Goal: Find specific page/section: Find specific page/section

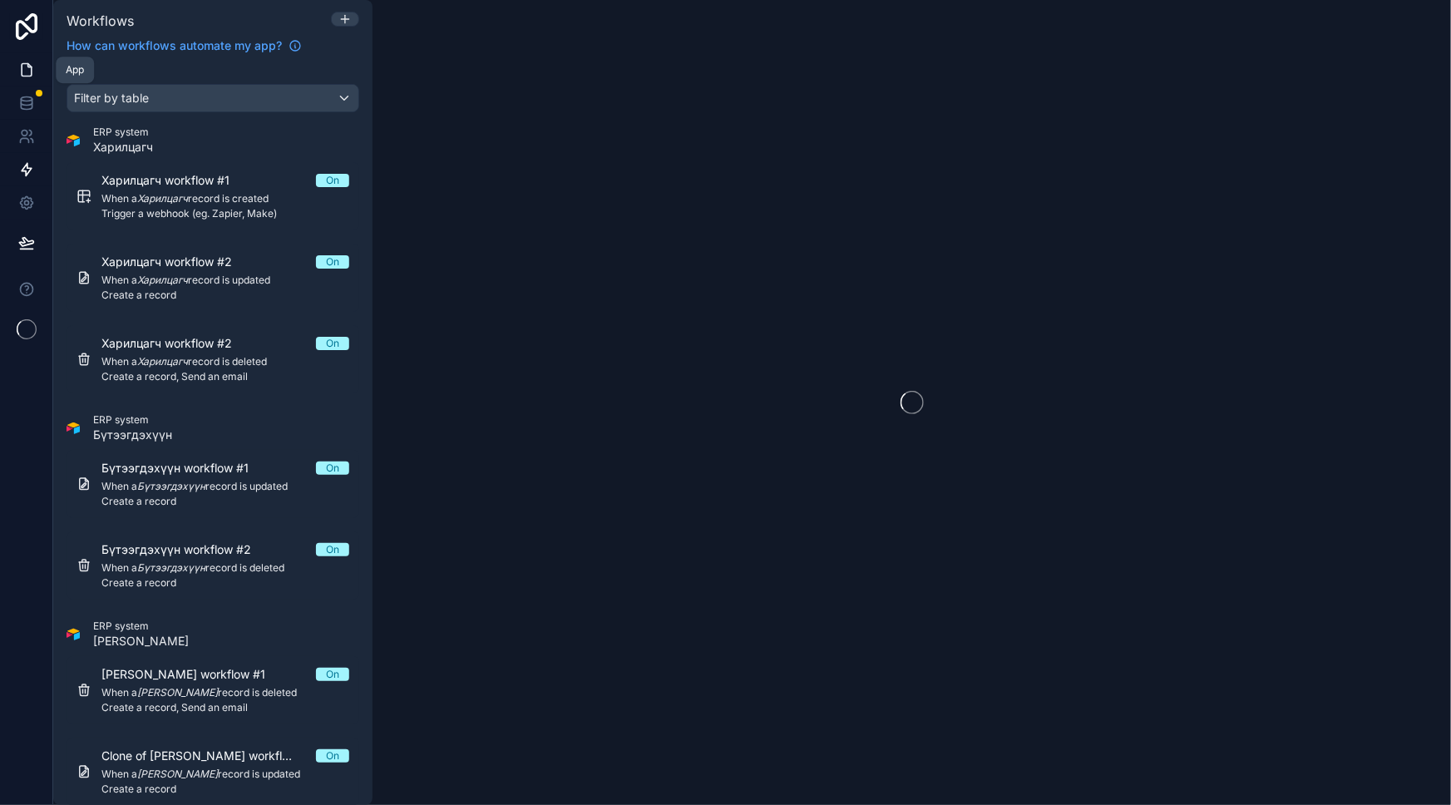
click at [8, 78] on link at bounding box center [26, 69] width 52 height 33
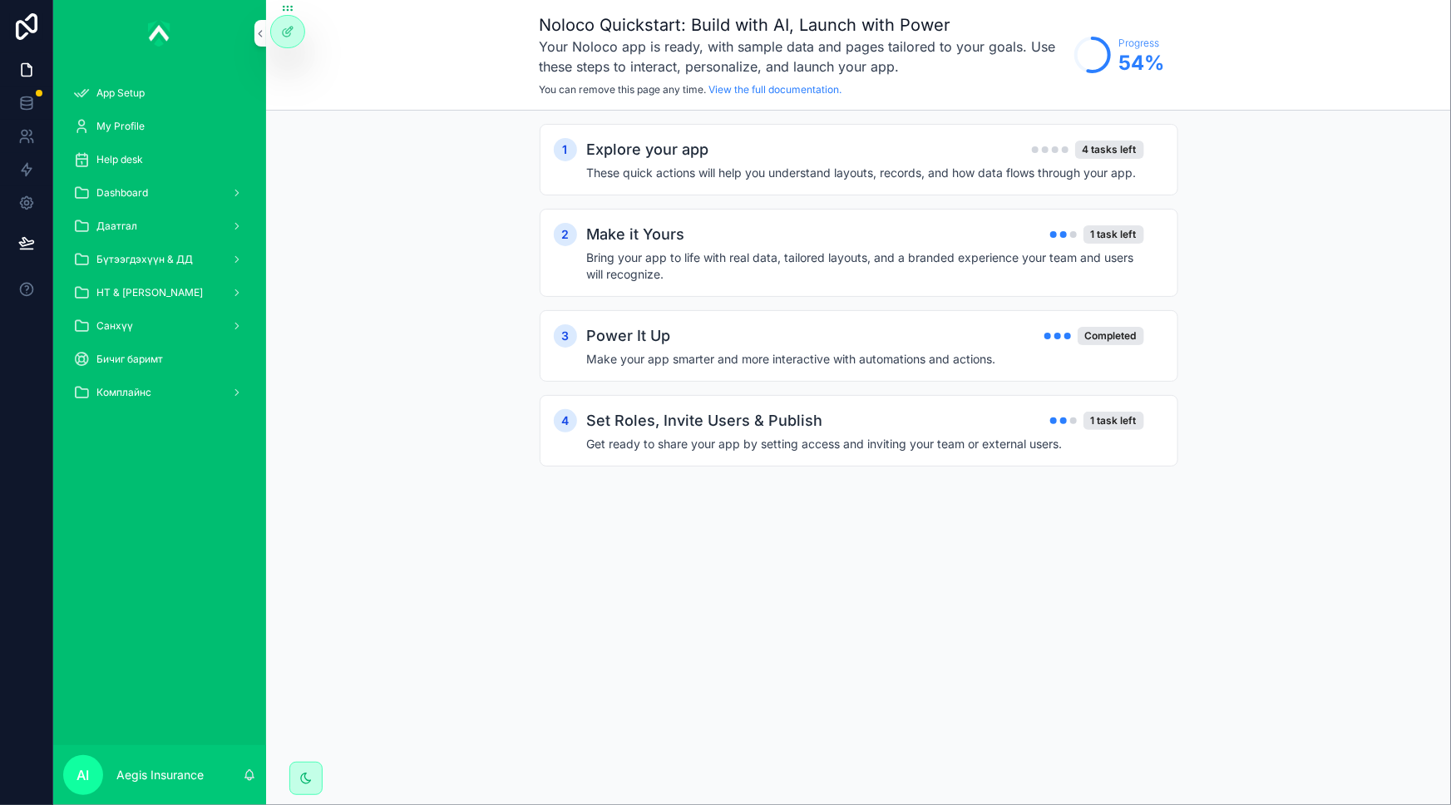
click at [141, 186] on span "Dashboard" at bounding box center [122, 192] width 52 height 13
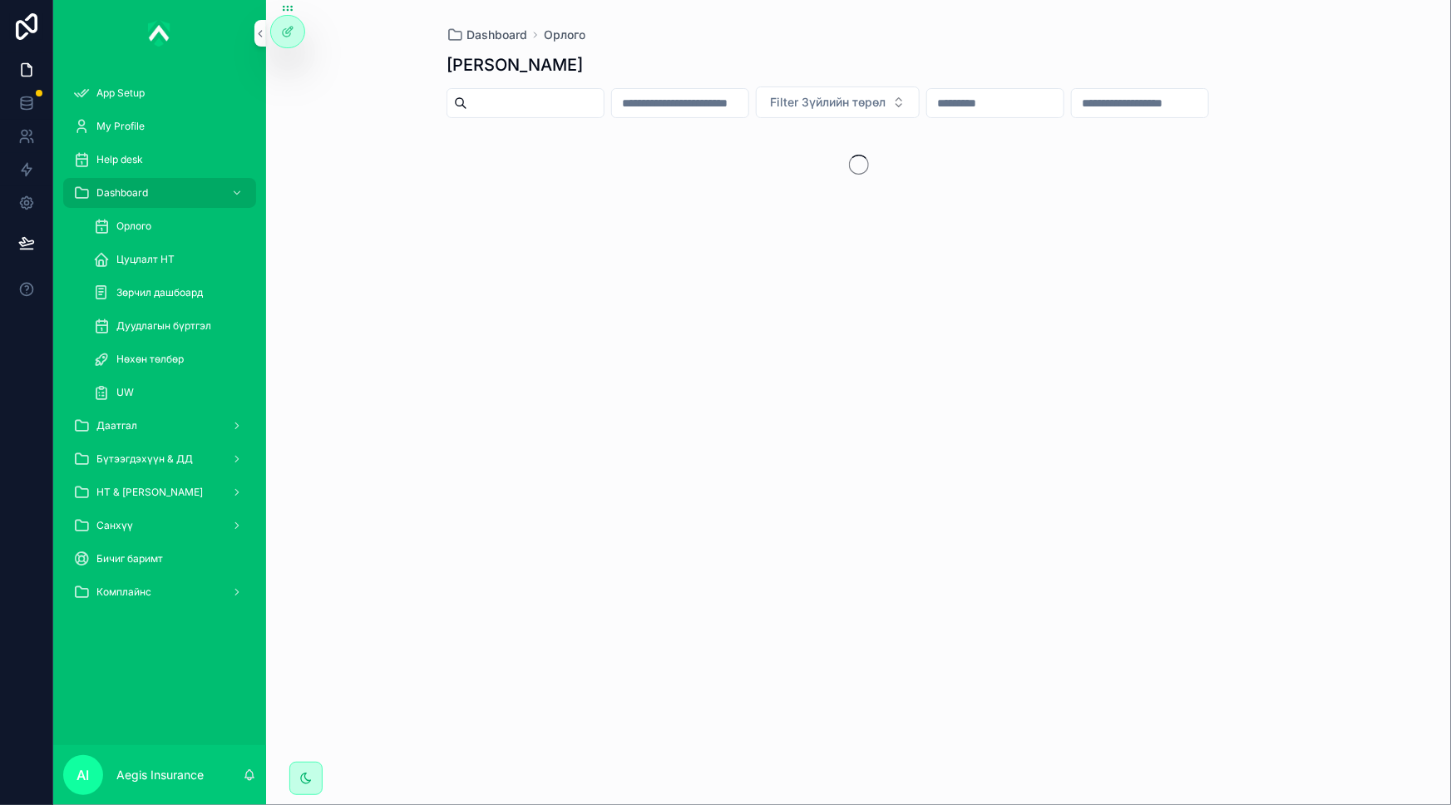
click at [168, 362] on span "Нөхөн төлбөр" at bounding box center [149, 358] width 67 height 13
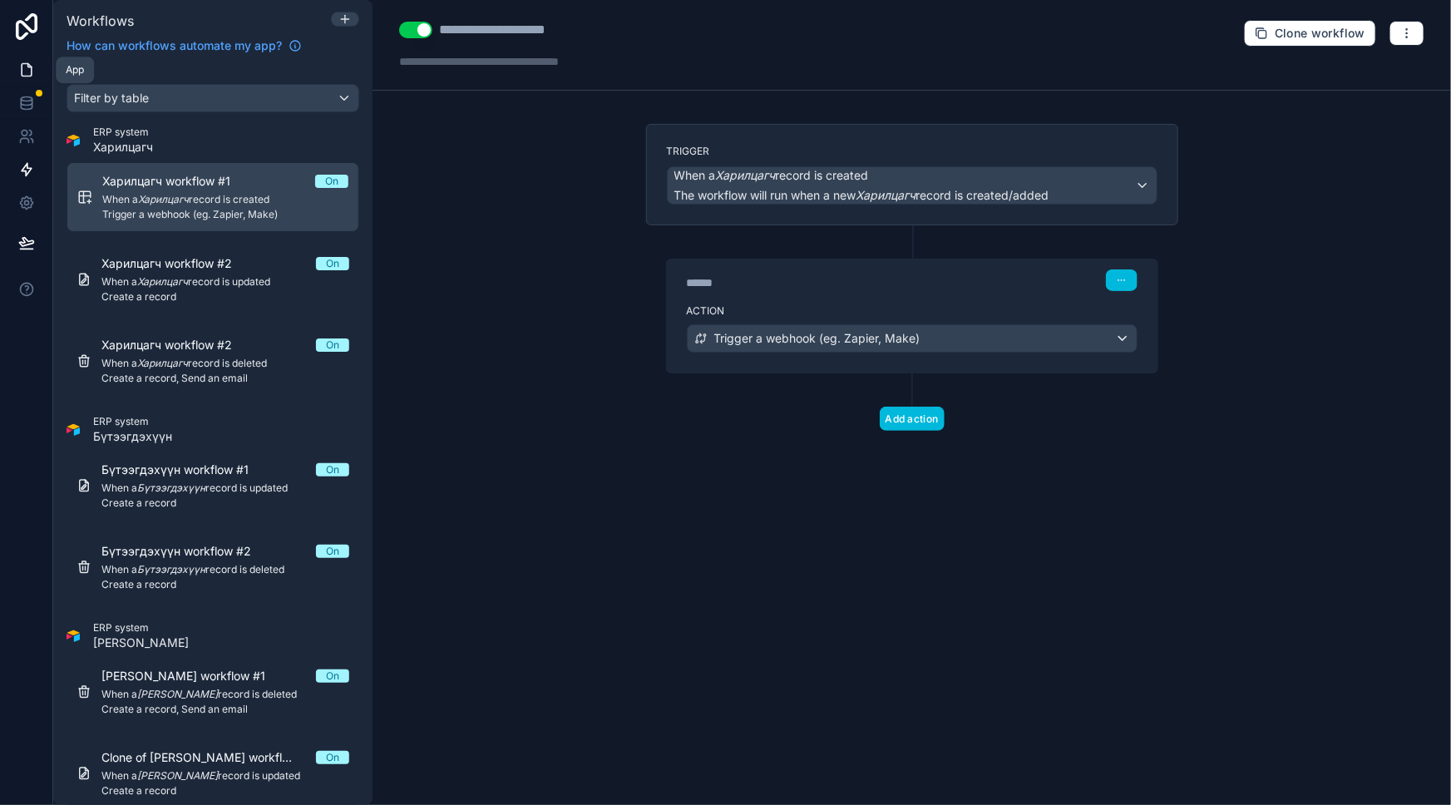
click at [18, 64] on icon at bounding box center [26, 70] width 17 height 17
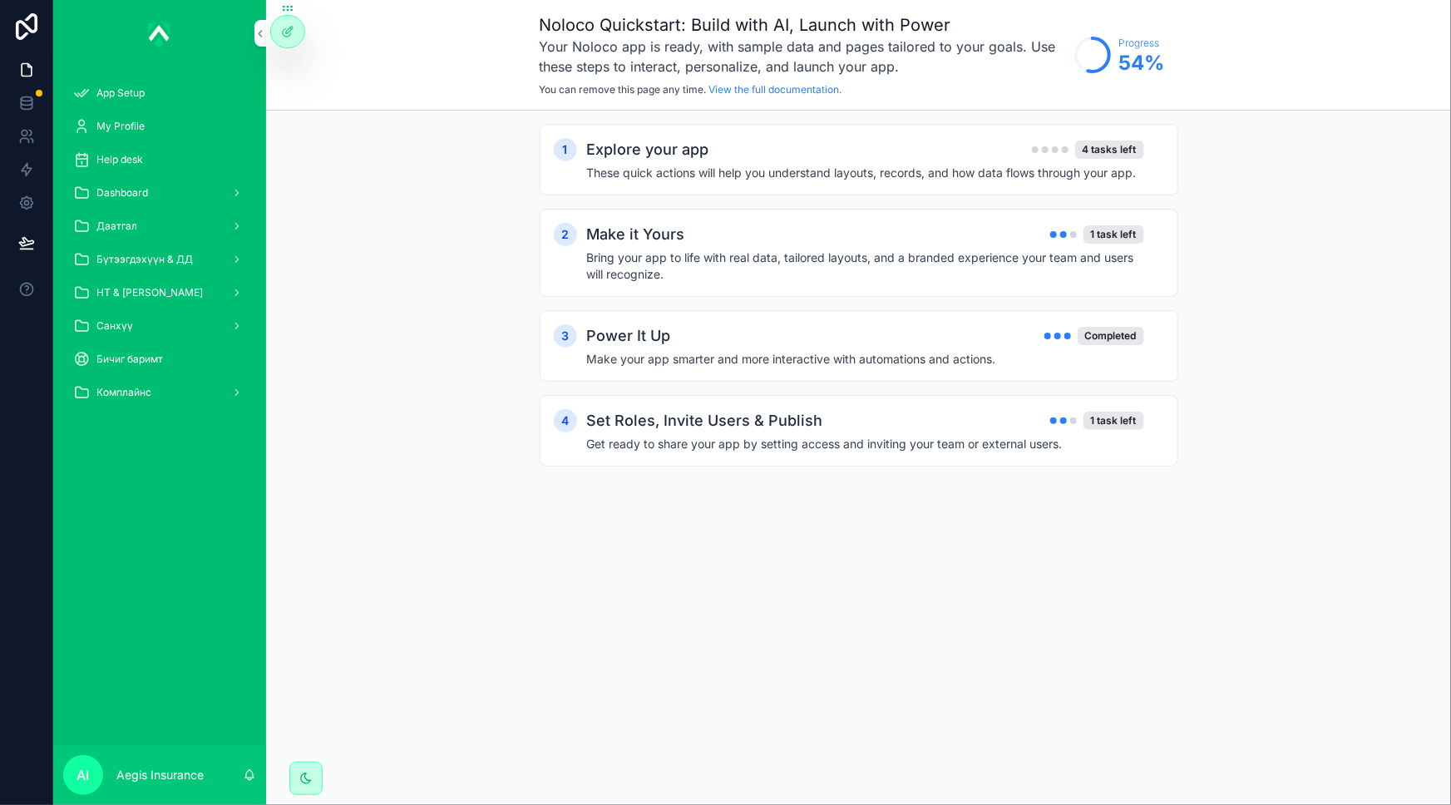
click at [139, 171] on div "Help desk" at bounding box center [159, 159] width 173 height 27
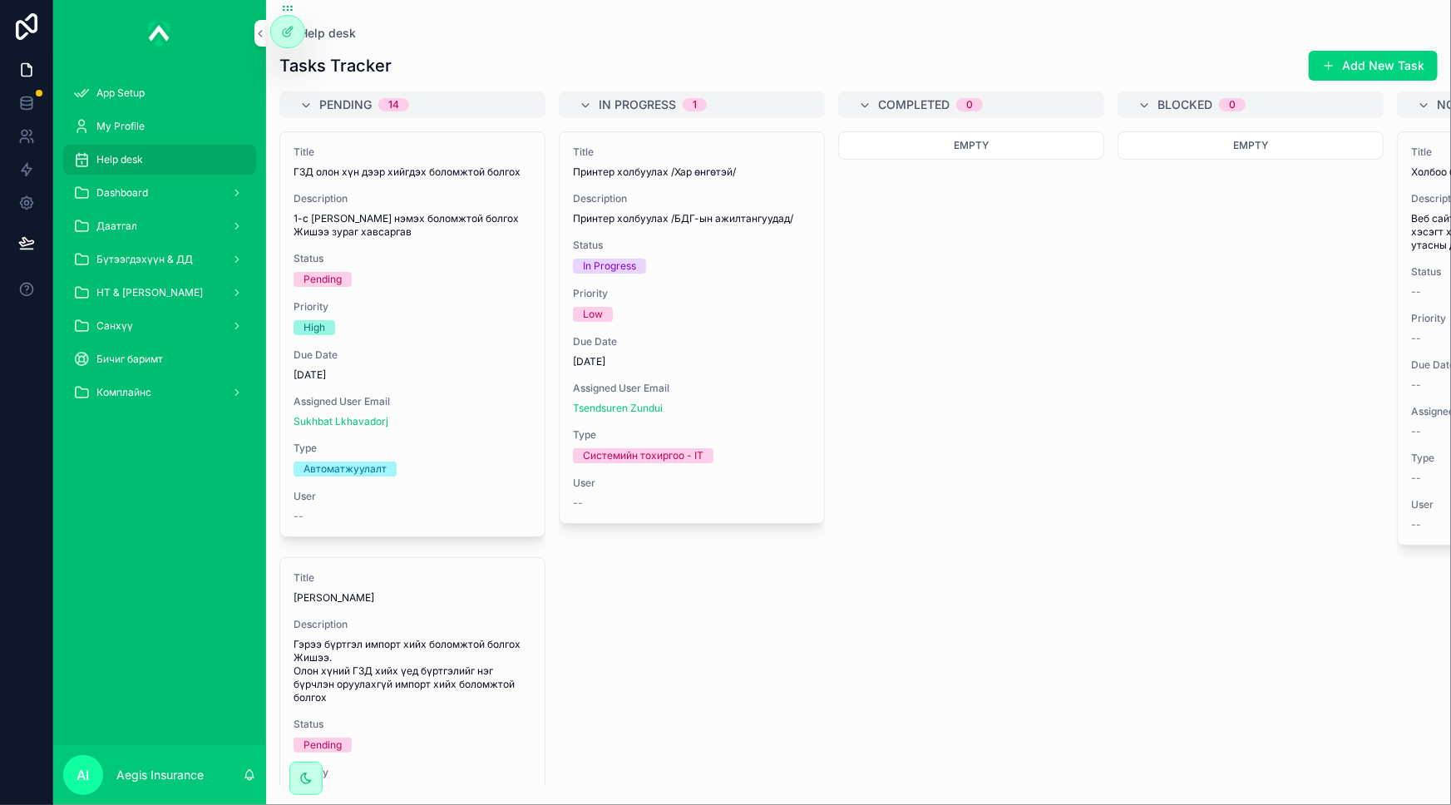
click at [190, 192] on div "Dashboard" at bounding box center [159, 193] width 173 height 27
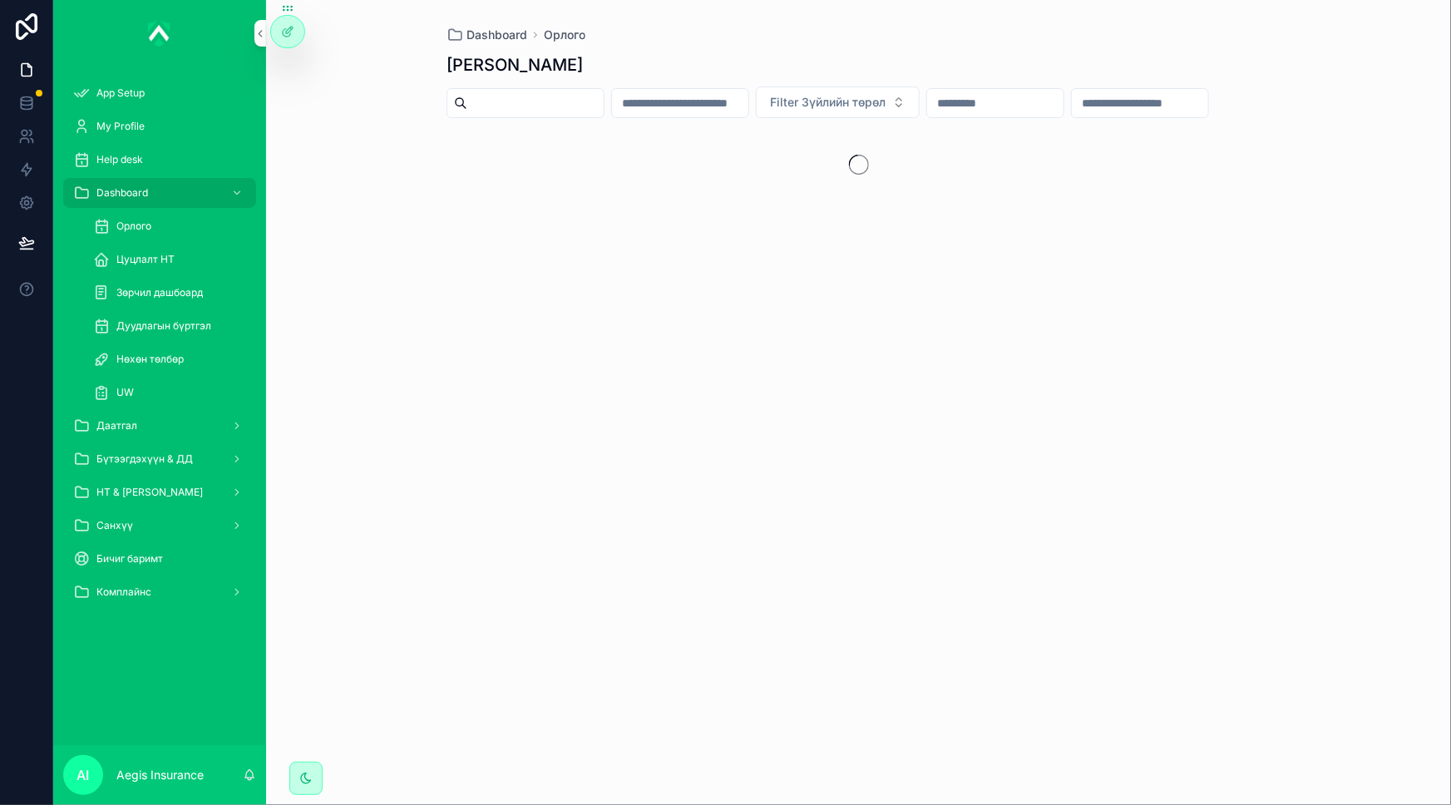
click at [149, 360] on span "Нөхөн төлбөр" at bounding box center [149, 358] width 67 height 13
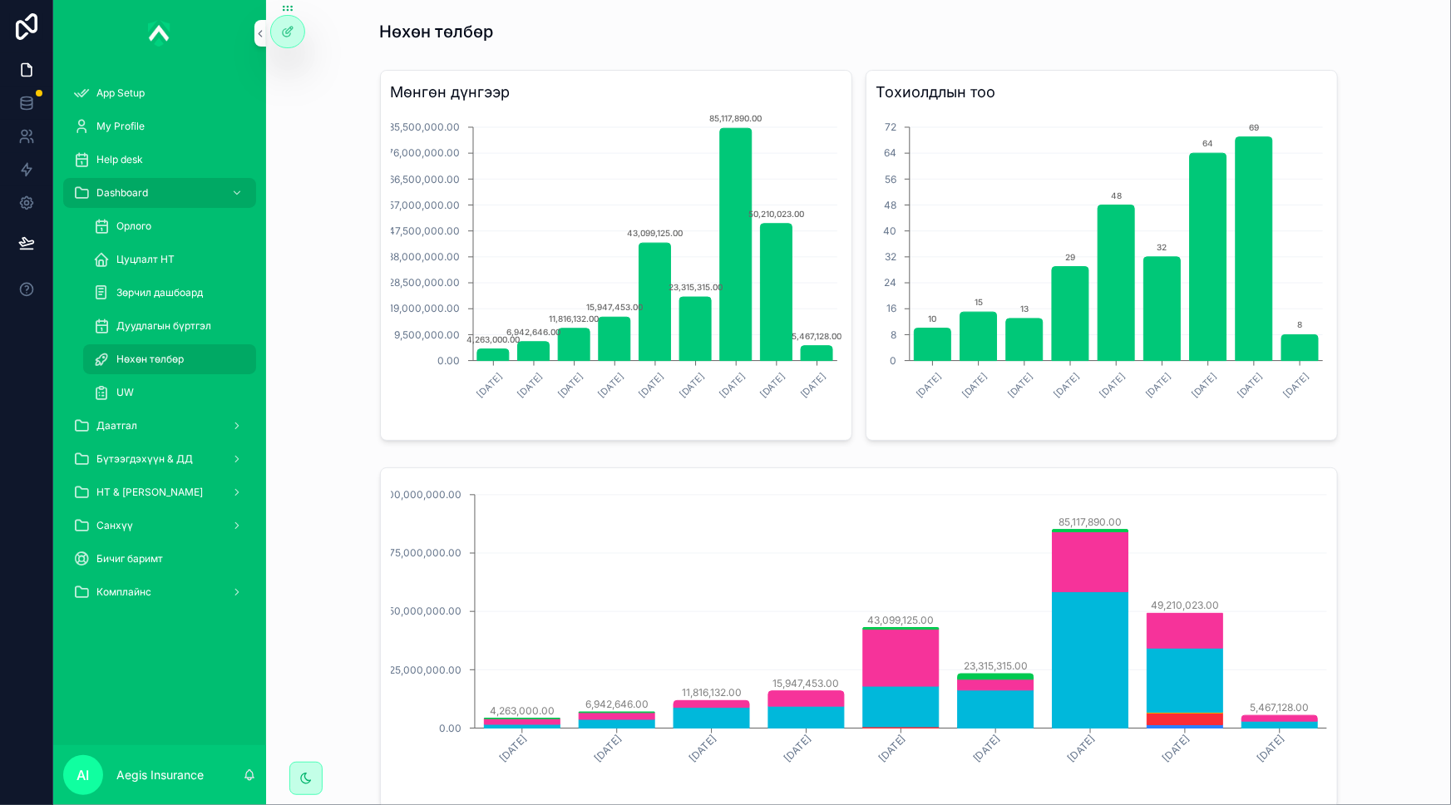
click at [1358, 394] on div "Мөнгөн дүнгээр [DATE] [DATE] [DATE] [DATE] [DATE] [DATE] [DATE] [DATE] [DATE] 0…" at bounding box center [858, 255] width 1158 height 384
click at [258, 32] on icon "scrollable content" at bounding box center [260, 33] width 12 height 12
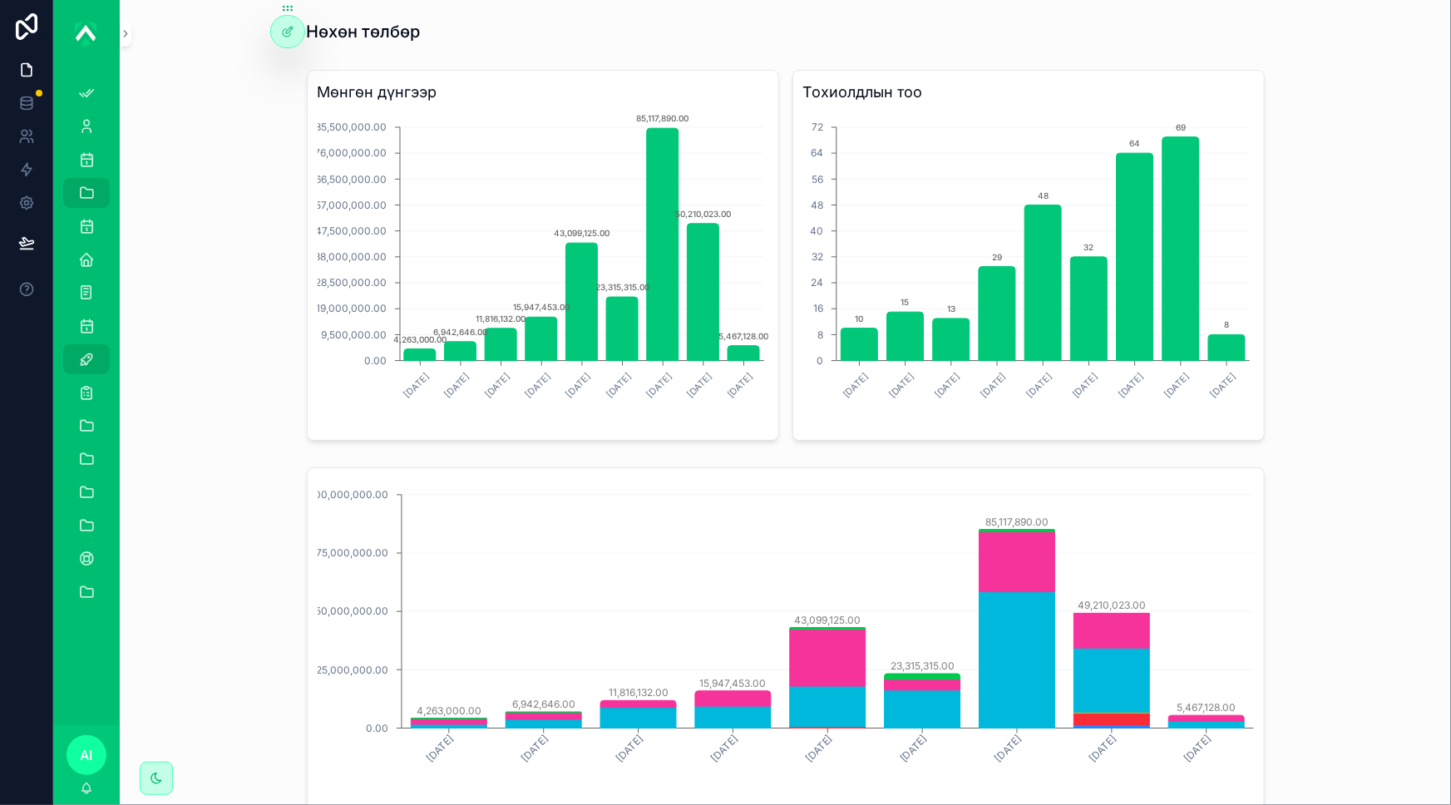
click at [226, 335] on div "Мөнгөн дүнгээр [DATE] [DATE] [DATE] [DATE] [DATE] [DATE] [DATE] [DATE] [DATE] 0…" at bounding box center [785, 255] width 1304 height 384
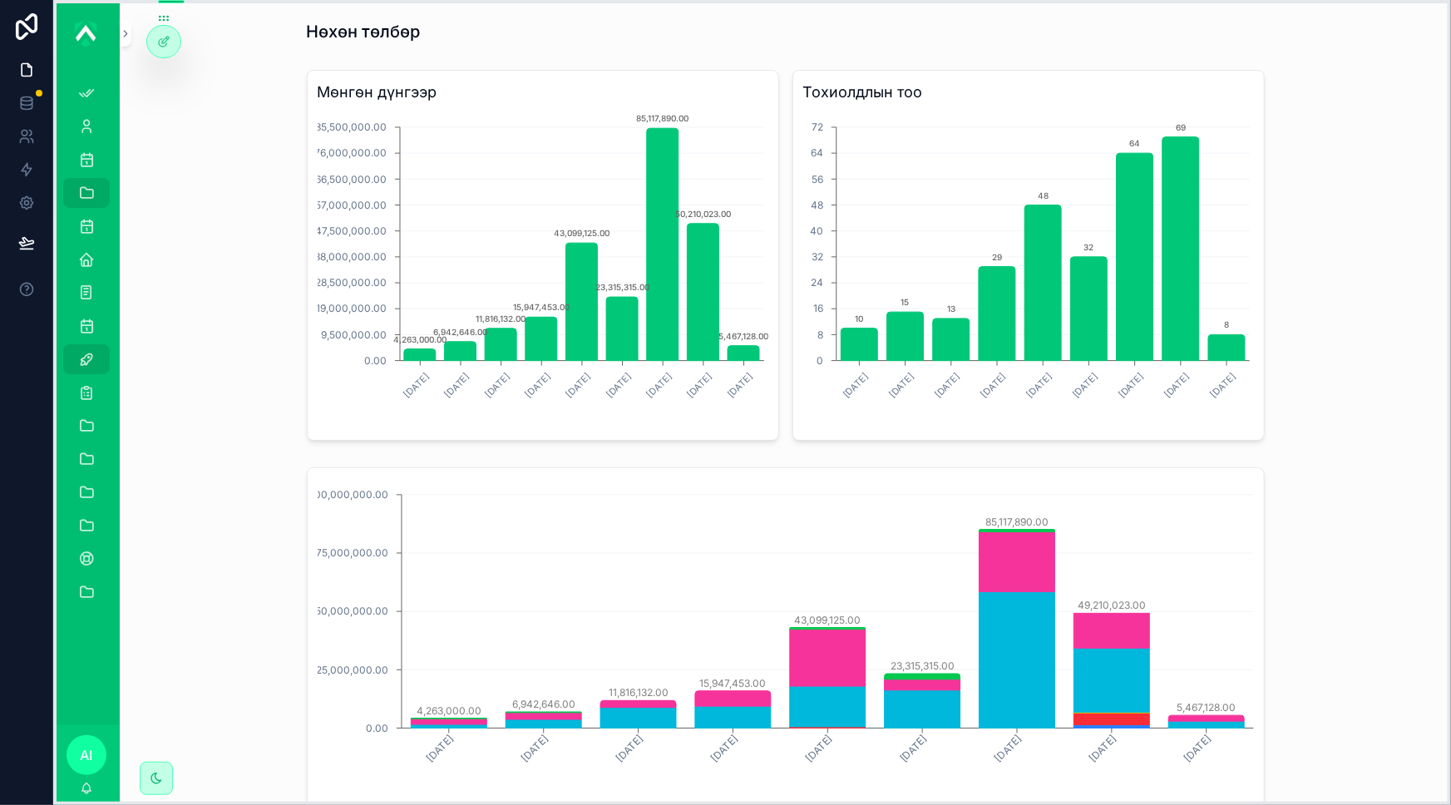
drag, startPoint x: 283, startPoint y: 7, endPoint x: 151, endPoint y: 8, distance: 132.2
click at [160, 16] on icon at bounding box center [160, 16] width 1 height 1
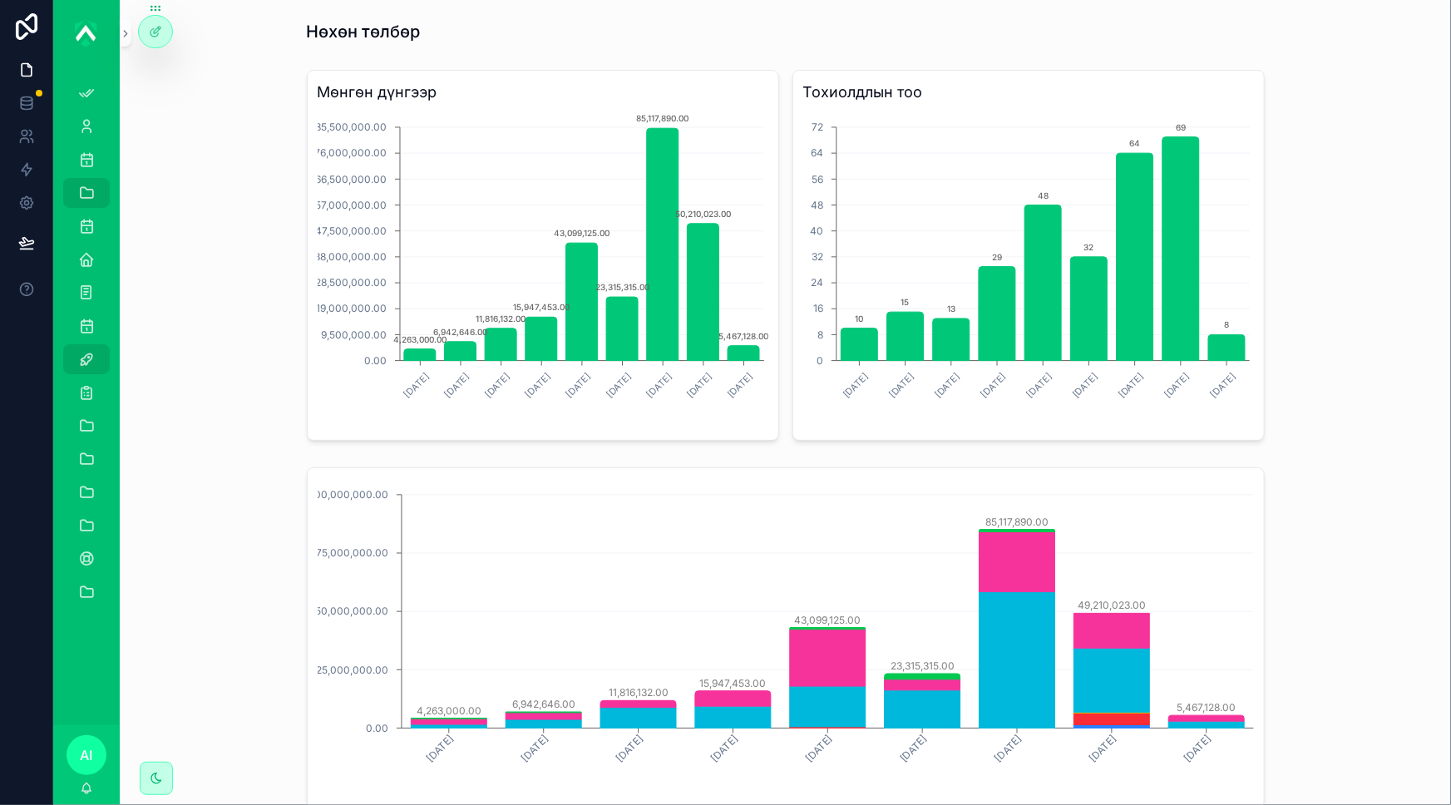
click at [223, 122] on div "Мөнгөн дүнгээр [DATE] [DATE] [DATE] [DATE] [DATE] [DATE] [DATE] [DATE] [DATE] 0…" at bounding box center [785, 255] width 1304 height 384
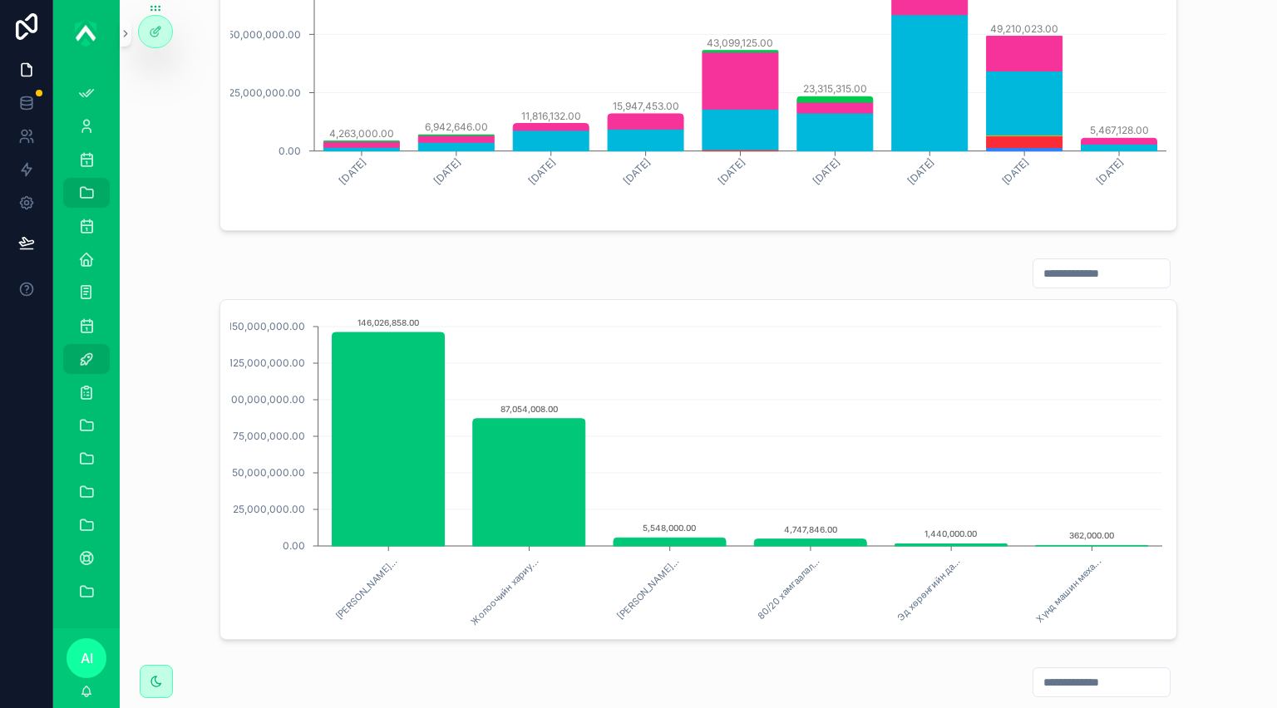
scroll to position [599, 0]
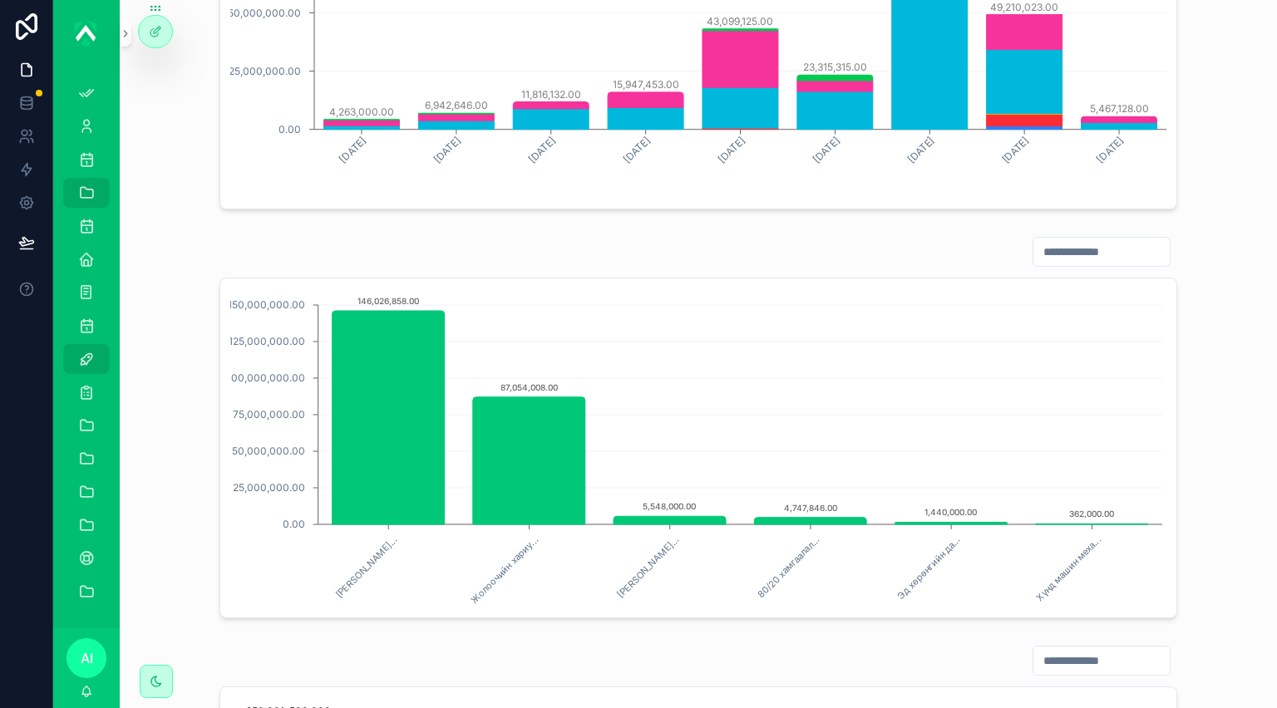
click at [910, 246] on div "scrollable content" at bounding box center [698, 252] width 958 height 32
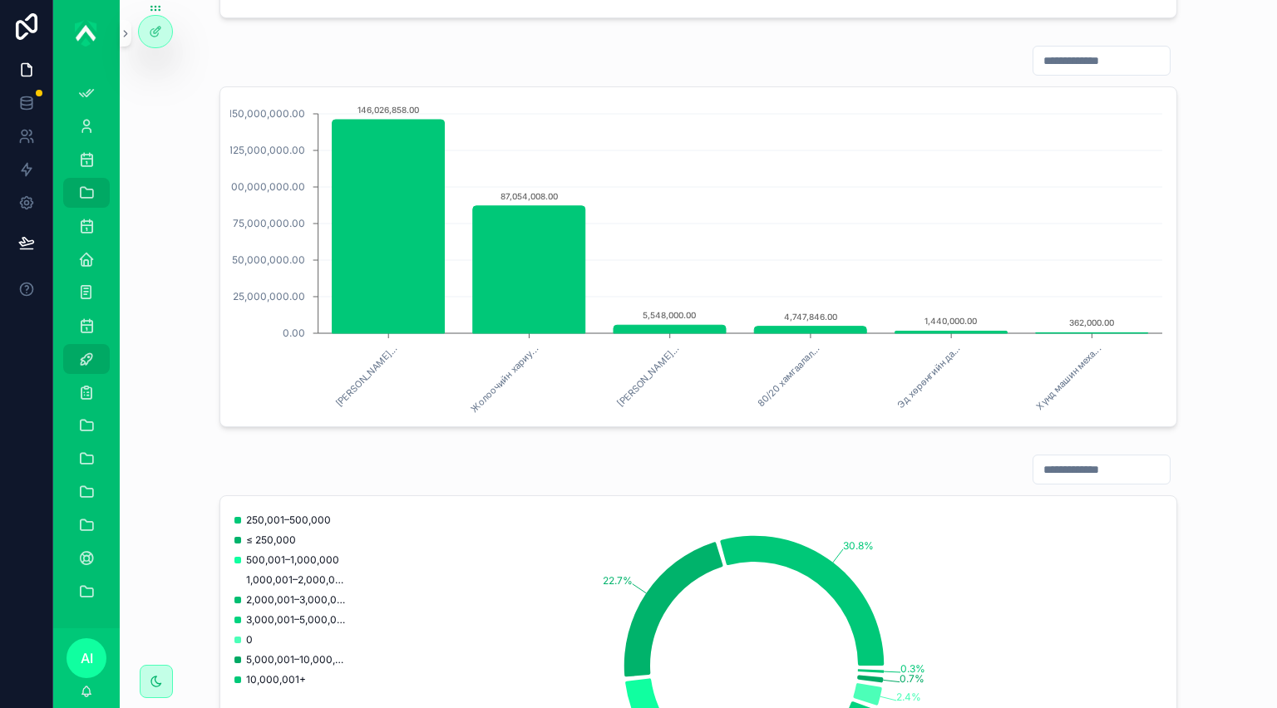
scroll to position [590, 0]
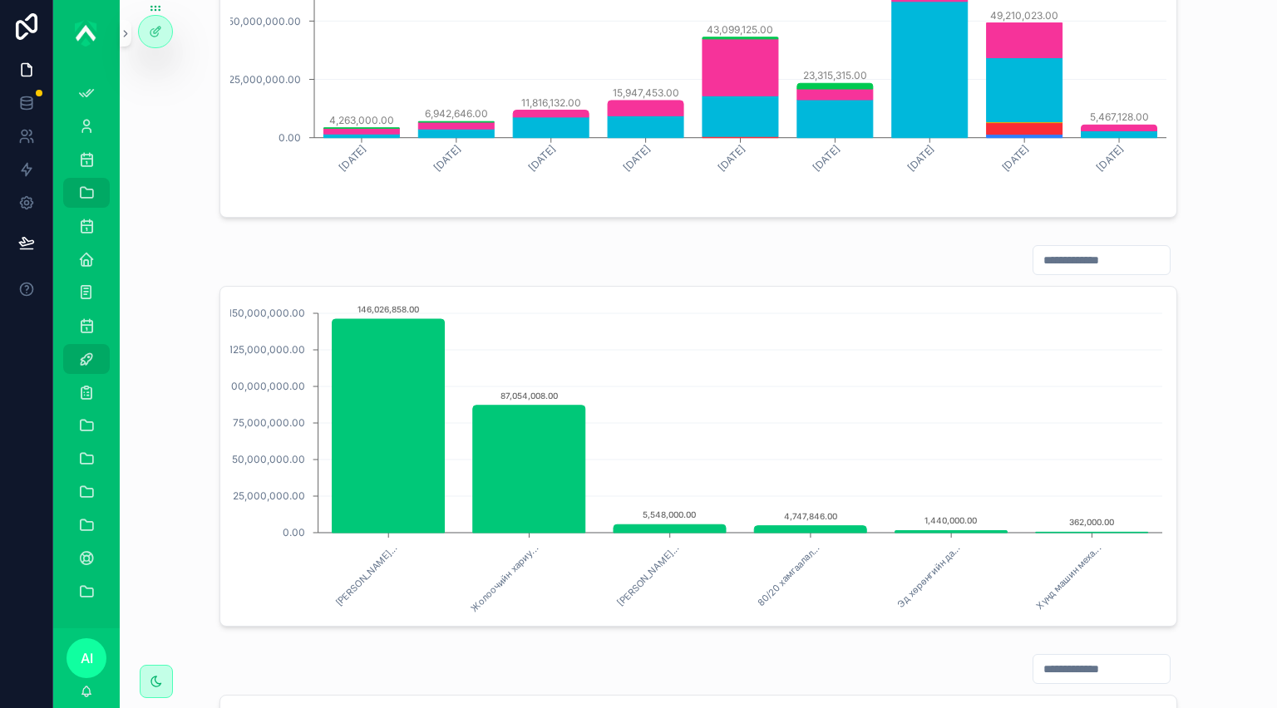
click at [909, 246] on div "scrollable content" at bounding box center [698, 260] width 958 height 32
click at [120, 42] on button "scrollable content" at bounding box center [126, 33] width 12 height 27
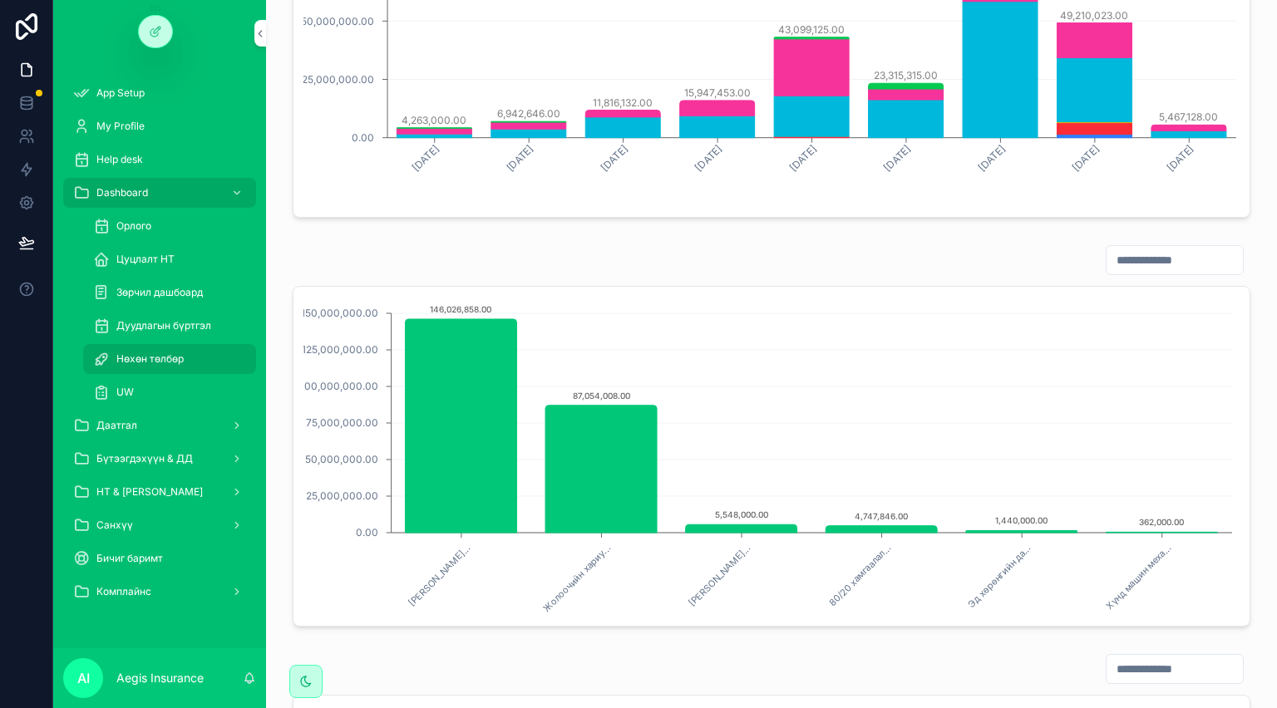
click at [280, 156] on div "[DATE] [DATE] [DATE] [DATE] [DATE] [DATE] [DATE] [DATE] [DATE] 0.00 25,000,000.…" at bounding box center [771, 47] width 984 height 354
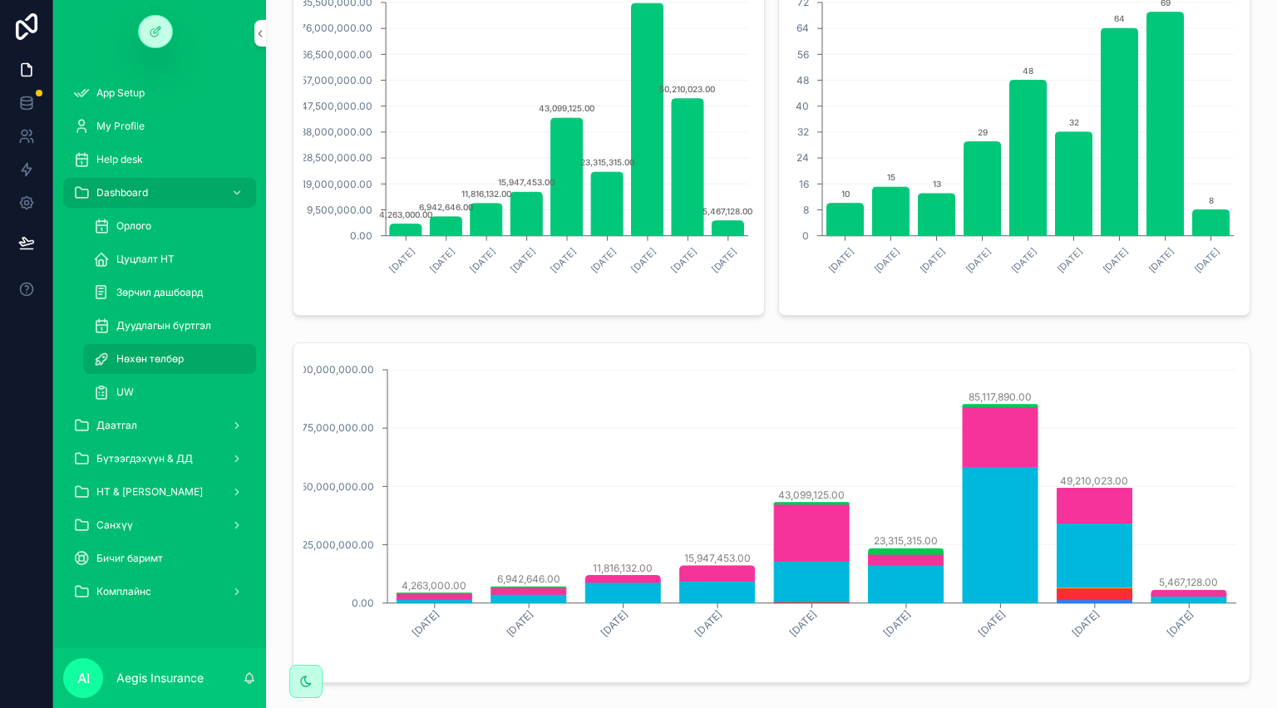
scroll to position [0, 0]
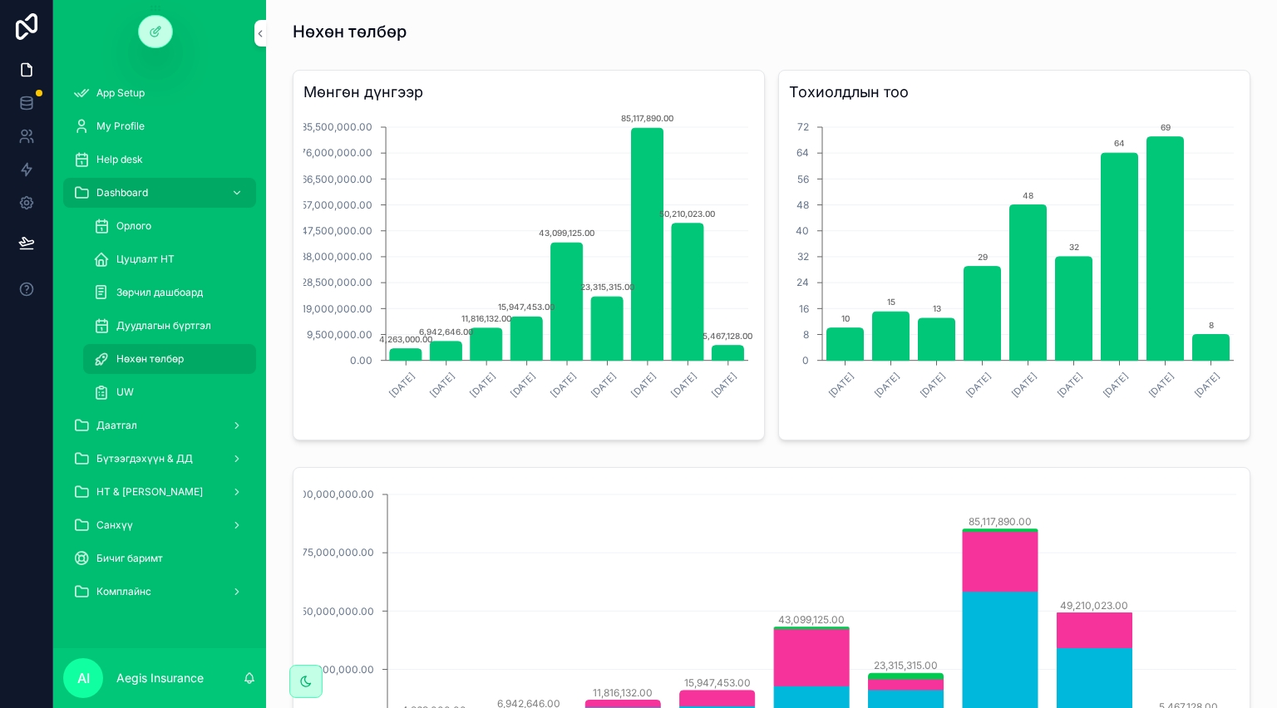
click at [628, 27] on div "Нөхөн төлбөр" at bounding box center [772, 31] width 958 height 23
drag, startPoint x: 288, startPoint y: 37, endPoint x: 502, endPoint y: 37, distance: 213.7
click at [502, 37] on div "Нөхөн төлбөр" at bounding box center [771, 31] width 984 height 37
click at [502, 37] on div "Нөхөн төлбөр" at bounding box center [772, 31] width 958 height 23
click at [376, 28] on h1 "Нөхөн төлбөр" at bounding box center [350, 31] width 114 height 23
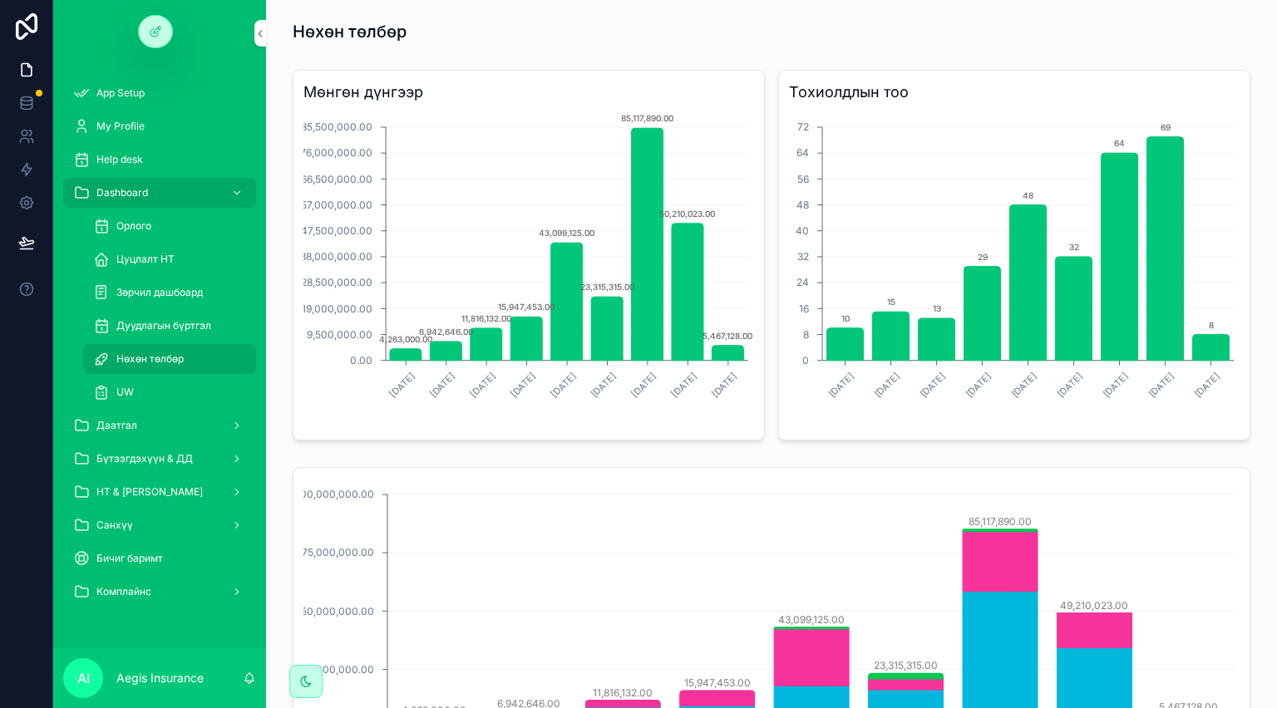
click at [376, 28] on h1 "Нөхөн төлбөр" at bounding box center [350, 31] width 114 height 23
click at [534, 24] on div "Нөхөн төлбөр" at bounding box center [772, 31] width 958 height 23
drag, startPoint x: 287, startPoint y: 33, endPoint x: 403, endPoint y: 31, distance: 116.4
click at [403, 31] on div "Нөхөн төлбөр" at bounding box center [771, 31] width 984 height 37
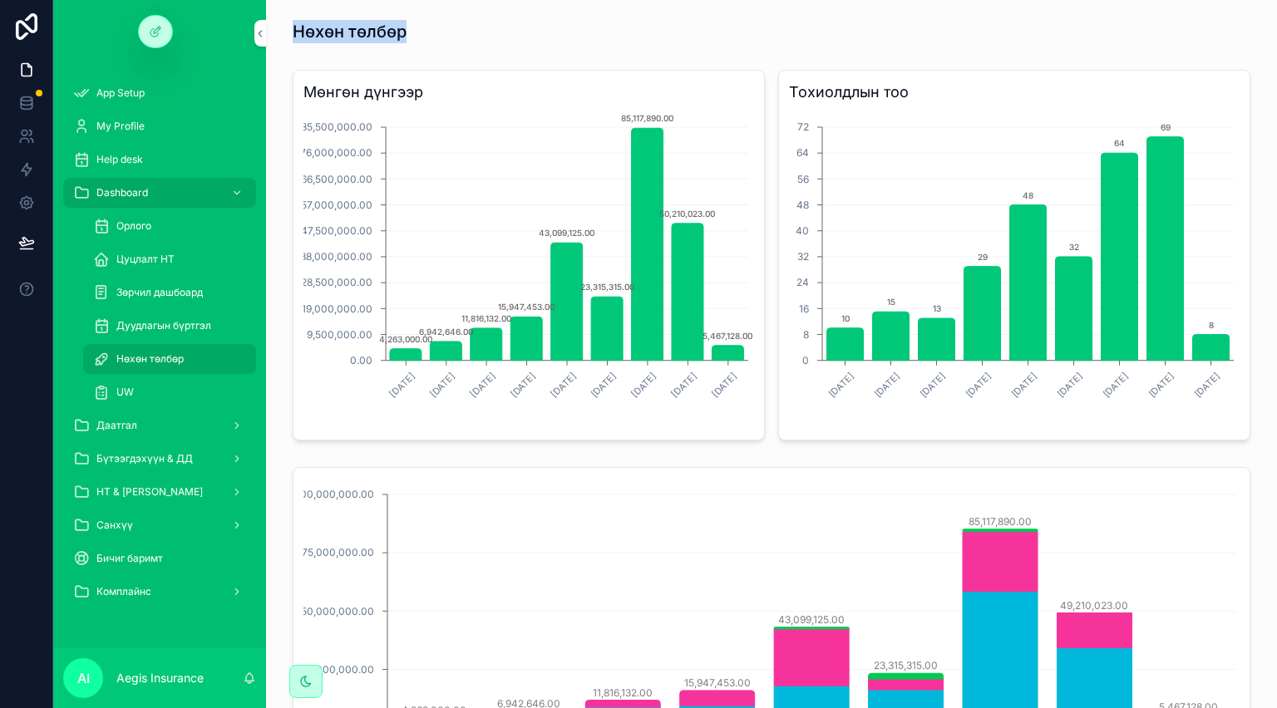
click at [530, 33] on div "Нөхөн төлбөр" at bounding box center [772, 31] width 958 height 23
click at [918, 461] on div "[DATE] [DATE] [DATE] [DATE] [DATE] [DATE] [DATE] [DATE] [DATE] 0.00 25,000,000.…" at bounding box center [771, 638] width 984 height 354
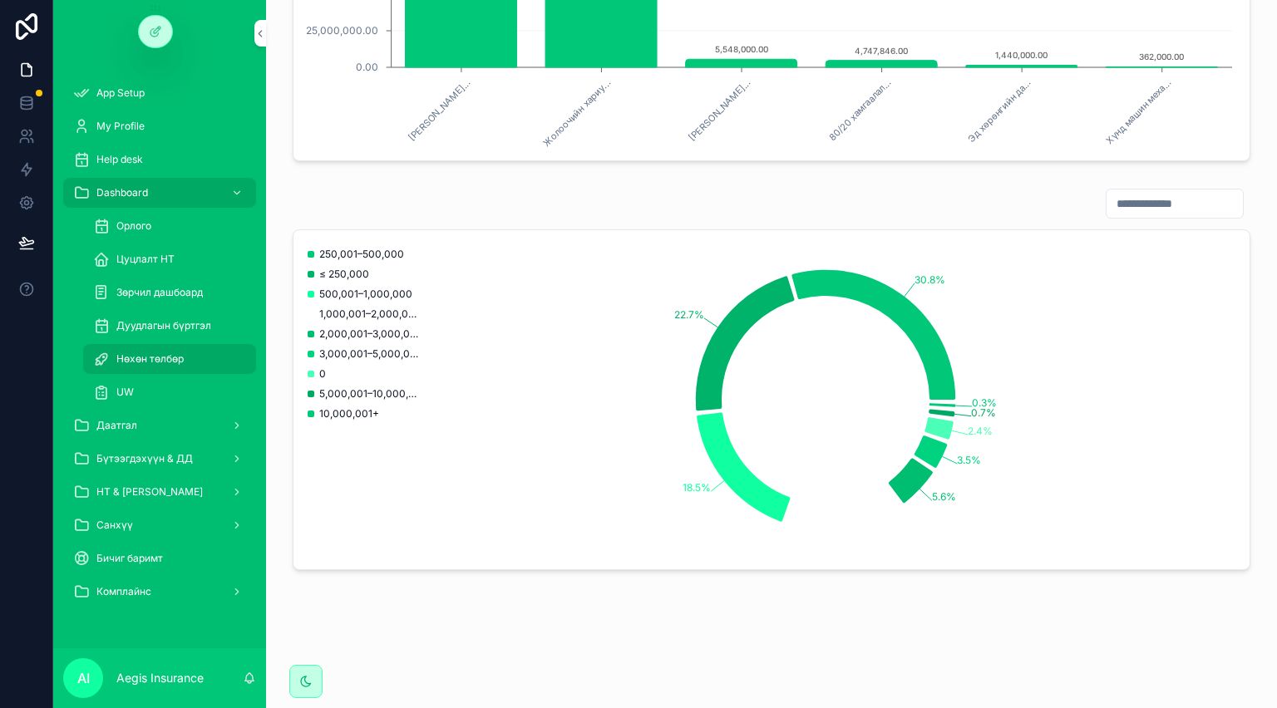
scroll to position [723, 0]
